Goal: Information Seeking & Learning: Learn about a topic

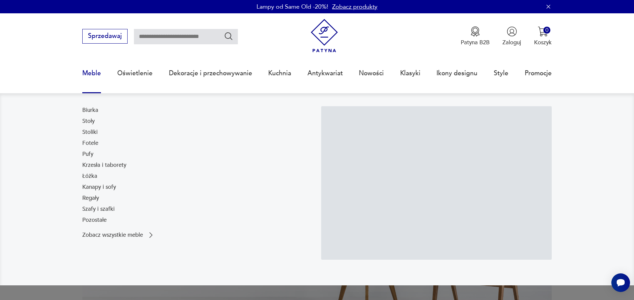
click at [92, 72] on link "Meble" at bounding box center [91, 73] width 19 height 31
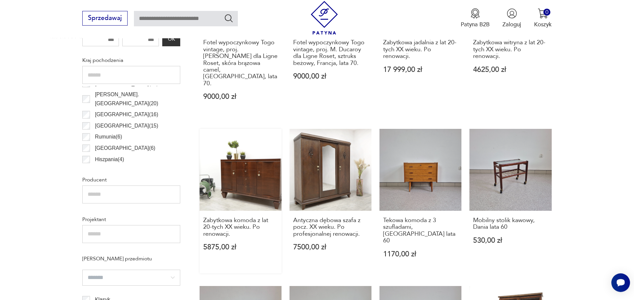
scroll to position [520, 0]
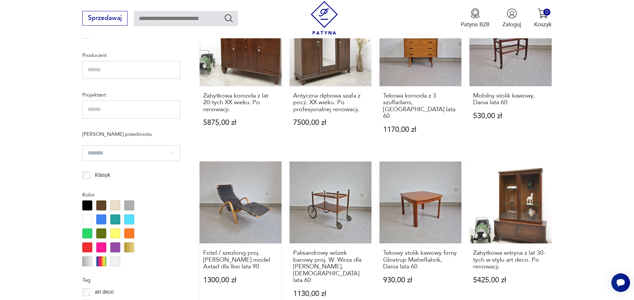
click at [229, 196] on link "Fotel / szezlong proj. [PERSON_NAME] model Axtad dla Ikei lata 90 1300,00 zł" at bounding box center [241, 237] width 82 height 151
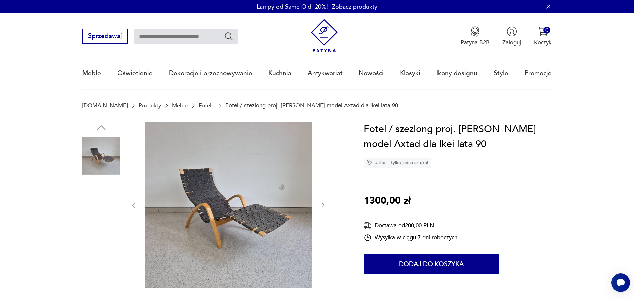
click at [97, 197] on img at bounding box center [101, 198] width 38 height 38
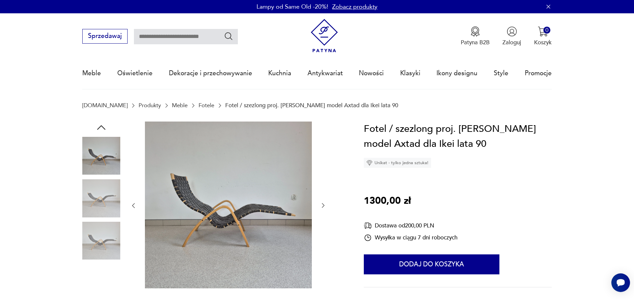
click at [95, 229] on img at bounding box center [101, 241] width 38 height 38
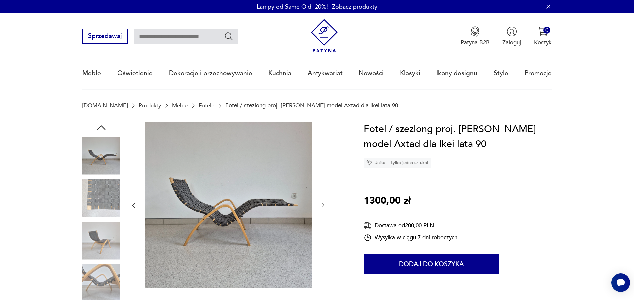
click at [88, 271] on img at bounding box center [101, 283] width 38 height 38
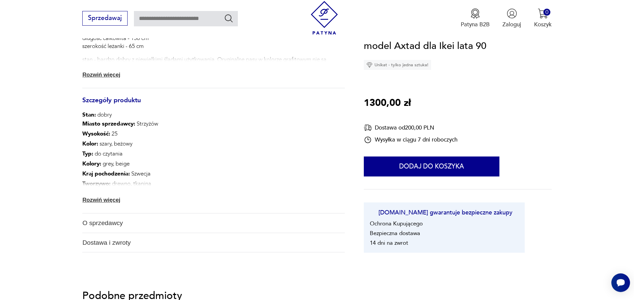
scroll to position [374, 0]
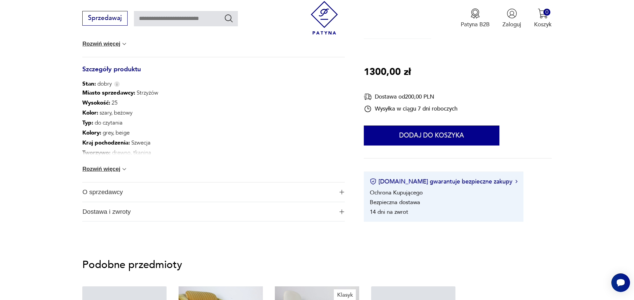
click at [115, 195] on span "O sprzedawcy" at bounding box center [207, 192] width 251 height 19
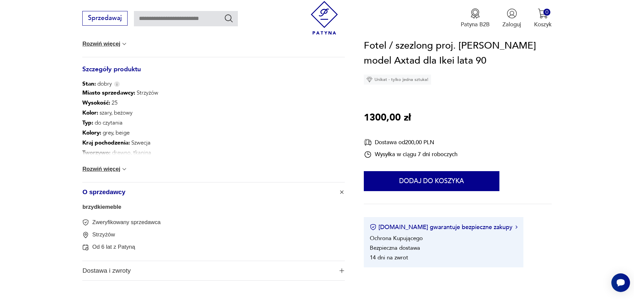
click at [111, 210] on link "brzydkiemeble" at bounding box center [101, 207] width 39 height 6
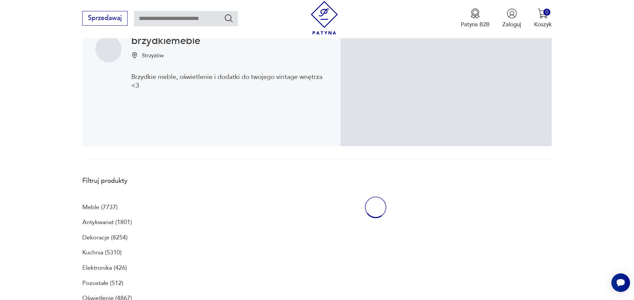
scroll to position [650, 0]
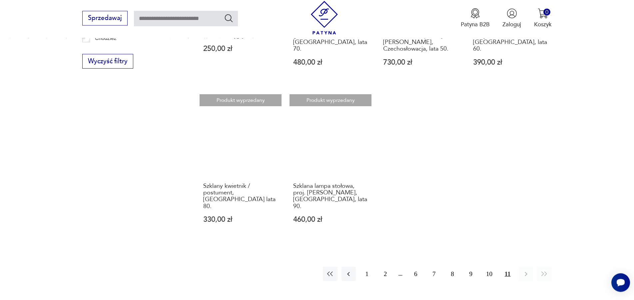
scroll to position [552, 0]
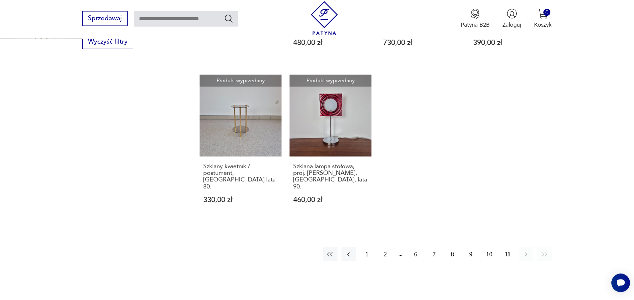
click at [487, 247] on button "10" at bounding box center [489, 254] width 14 height 14
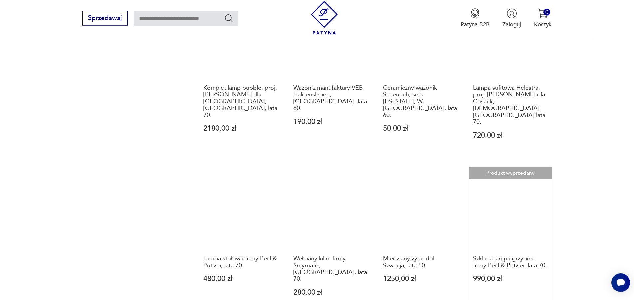
scroll to position [677, 0]
